Goal: Navigation & Orientation: Find specific page/section

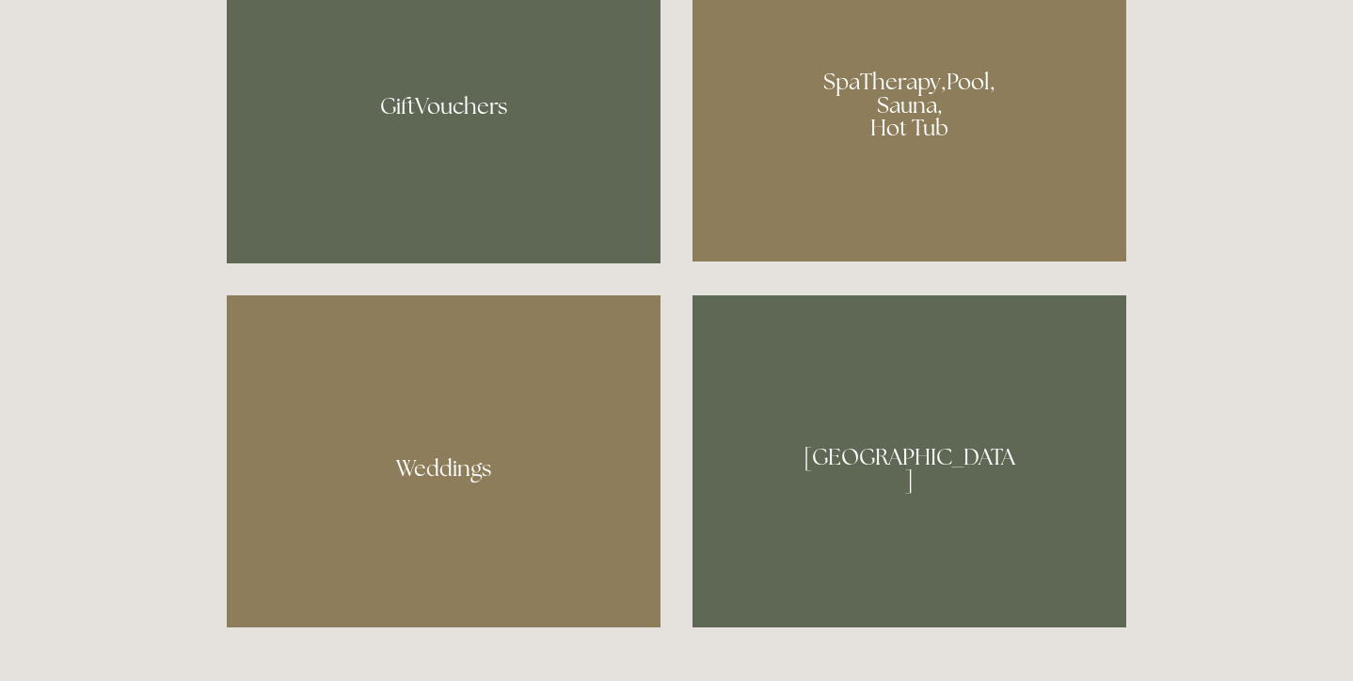
scroll to position [1543, 0]
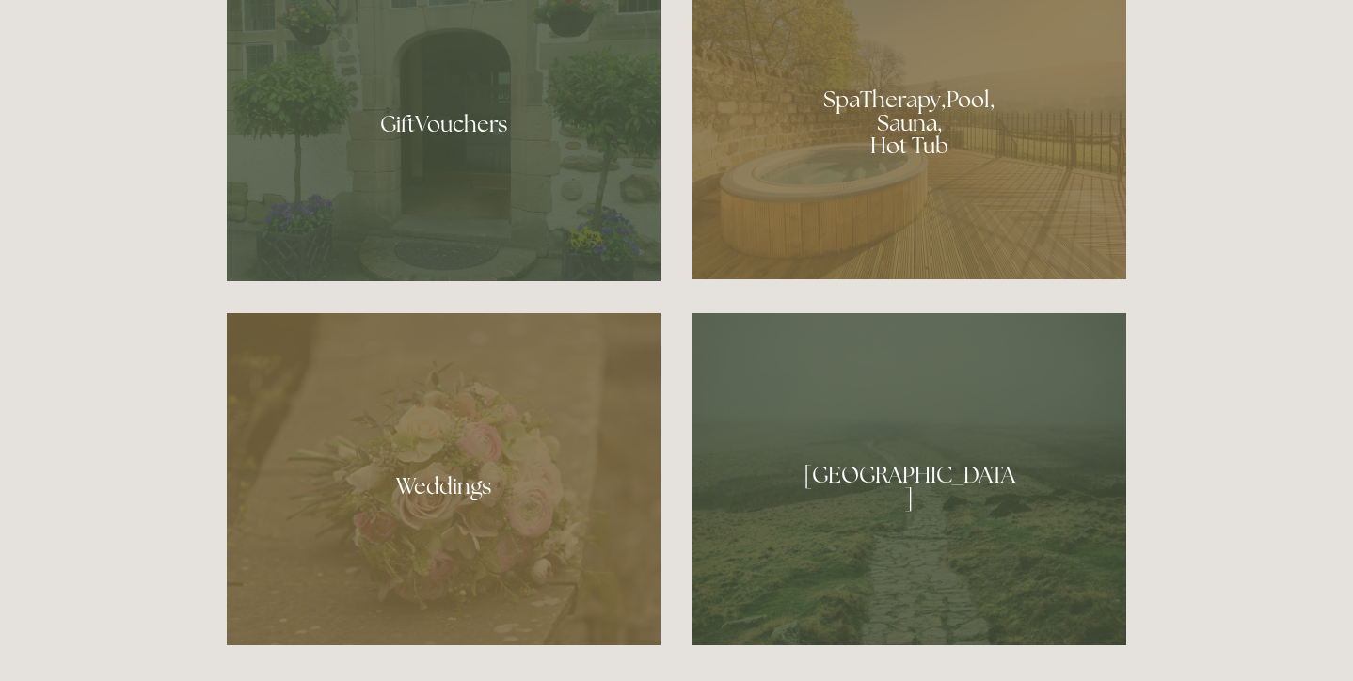
click at [926, 132] on div at bounding box center [910, 116] width 434 height 327
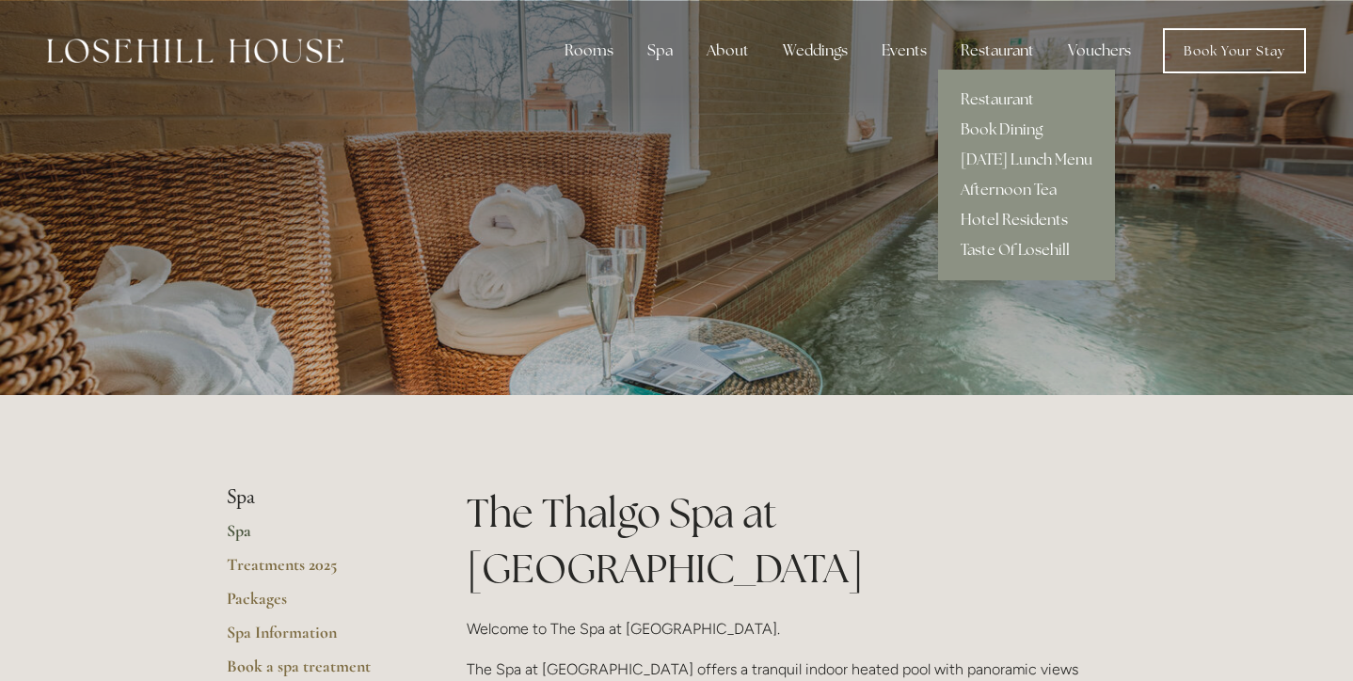
click at [1018, 217] on link "Hotel Residents" at bounding box center [1026, 220] width 177 height 30
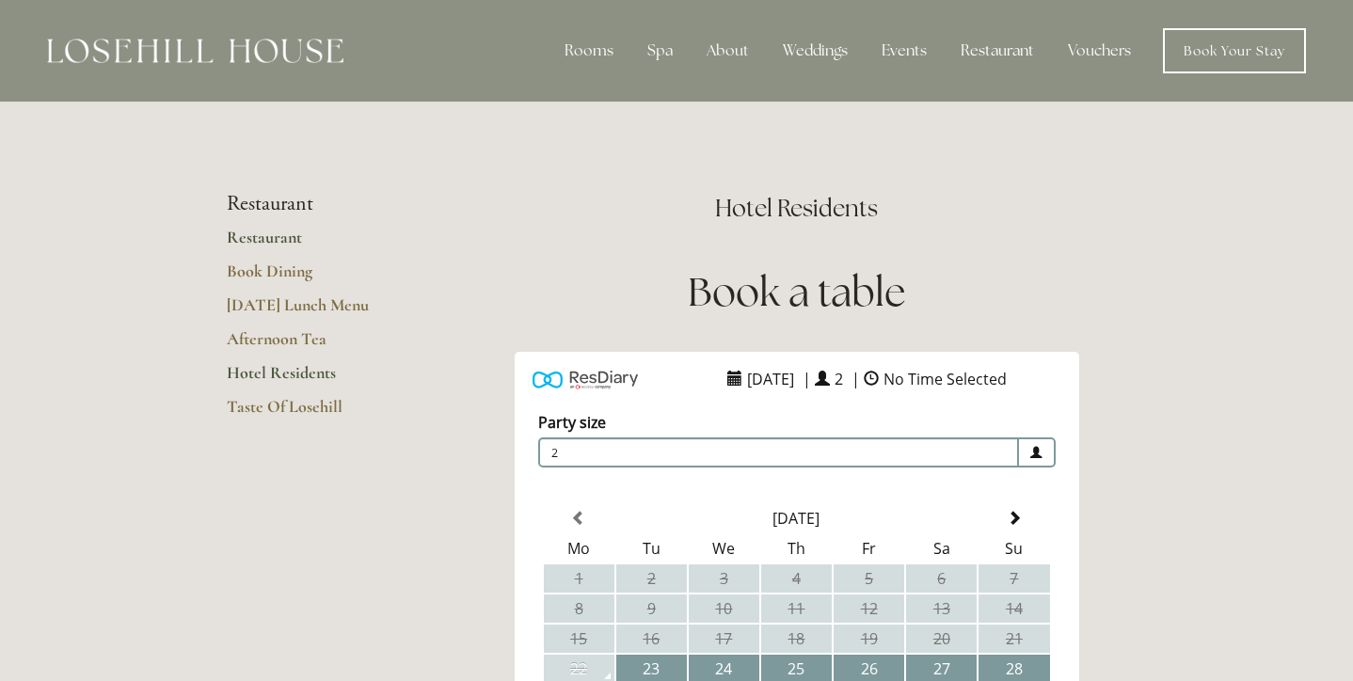
click at [277, 240] on link "Restaurant" at bounding box center [317, 244] width 180 height 34
